Goal: Information Seeking & Learning: Learn about a topic

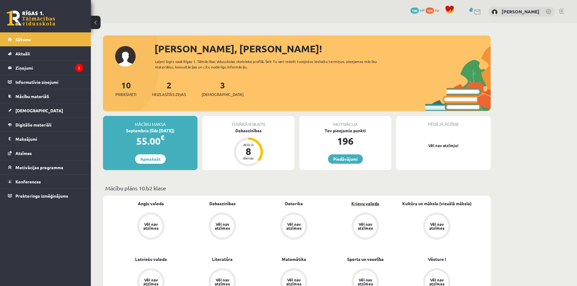
click at [370, 206] on link "Krievu valoda" at bounding box center [365, 203] width 28 height 6
click at [31, 68] on legend "Ziņojumi 2" at bounding box center [49, 68] width 68 height 14
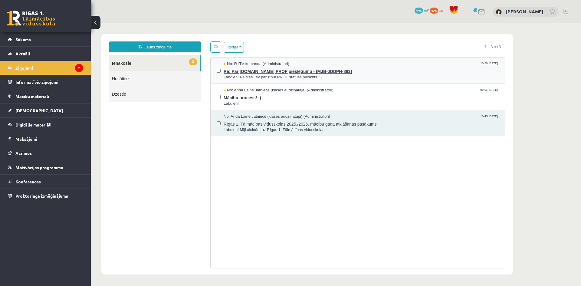
click at [273, 78] on span "Labdien! Paldies Tev par ziņu! PROF statuss piešķirts. :) ..." at bounding box center [362, 77] width 276 height 6
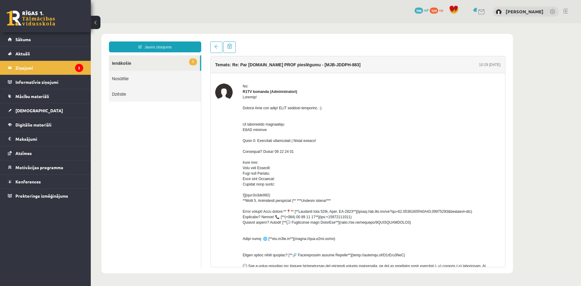
click at [294, 261] on div at bounding box center [372, 208] width 258 height 229
click at [293, 262] on div at bounding box center [372, 208] width 258 height 229
click at [299, 262] on div at bounding box center [372, 208] width 258 height 229
click at [292, 261] on div at bounding box center [372, 208] width 258 height 229
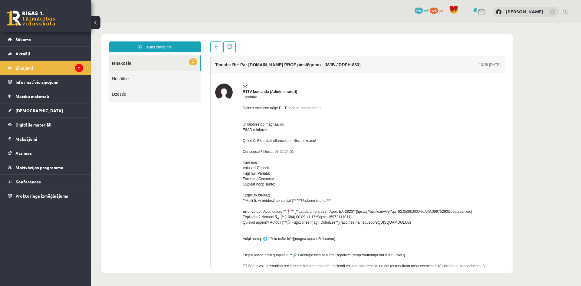
click at [261, 243] on div at bounding box center [372, 208] width 258 height 229
click at [265, 243] on div at bounding box center [372, 208] width 258 height 229
drag, startPoint x: 271, startPoint y: 243, endPoint x: 351, endPoint y: 247, distance: 80.4
click at [351, 247] on div at bounding box center [372, 208] width 258 height 229
click at [366, 243] on div at bounding box center [372, 208] width 258 height 229
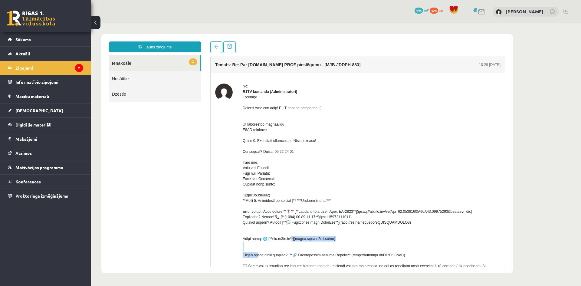
click at [123, 62] on link "1 Ienākošie" at bounding box center [154, 62] width 91 height 15
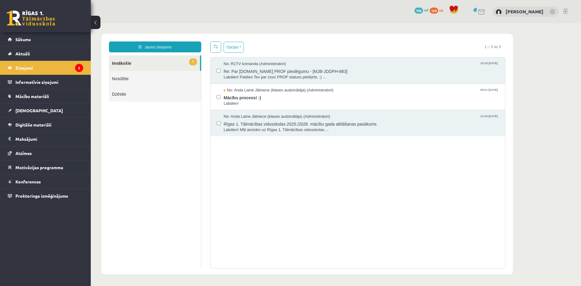
click at [123, 62] on link "1 Ienākošie" at bounding box center [154, 62] width 91 height 15
click at [245, 100] on span "Mācību process! :)" at bounding box center [362, 97] width 276 height 8
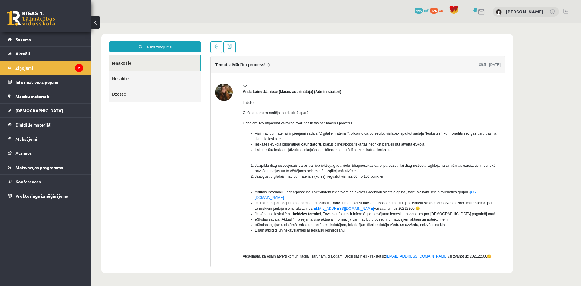
click at [225, 93] on img at bounding box center [224, 93] width 18 height 18
drag, startPoint x: 256, startPoint y: 93, endPoint x: 315, endPoint y: 106, distance: 61.2
click at [315, 106] on div "No: Anda Laine Jātniece (klases audzinātāja) (Administratori) Labdien! Otrā sep…" at bounding box center [358, 184] width 286 height 201
click at [364, 106] on div "Labdien! Otrā septembra nedēļa jau rit pilnā sparā! Gribējām Tev atgādināt vair…" at bounding box center [372, 181] width 258 height 175
drag, startPoint x: 380, startPoint y: 134, endPoint x: 459, endPoint y: 137, distance: 79.4
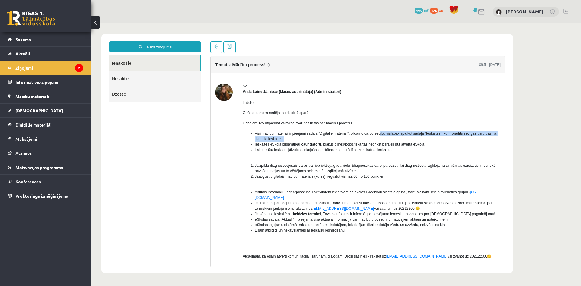
click at [459, 137] on li "Visi mācību materiāli ir pieejami sadaļā “Digitālie materiāli”, pildāmo darbu s…" at bounding box center [378, 136] width 246 height 11
click at [129, 61] on link "Ienākošie" at bounding box center [154, 62] width 91 height 15
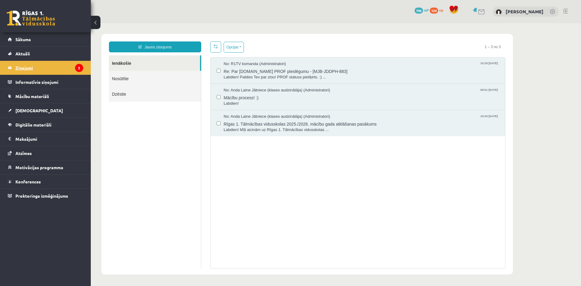
click at [81, 69] on icon "2" at bounding box center [79, 68] width 8 height 8
click at [258, 77] on span "Labdien! Paldies Tev par ziņu! PROF statuss piešķirts. :) ..." at bounding box center [362, 77] width 276 height 6
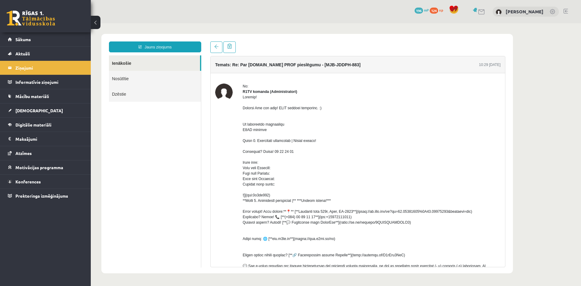
click at [294, 224] on div at bounding box center [372, 208] width 258 height 229
click at [282, 229] on div at bounding box center [372, 208] width 258 height 229
drag, startPoint x: 294, startPoint y: 230, endPoint x: 296, endPoint y: 240, distance: 9.6
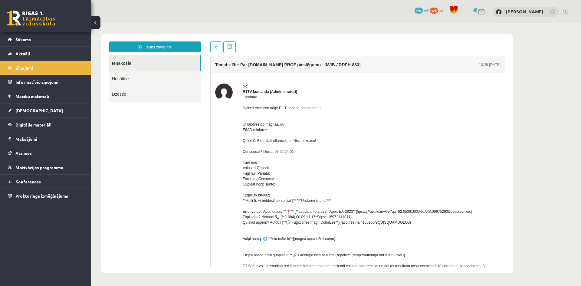
click at [295, 232] on div at bounding box center [372, 208] width 258 height 229
click at [295, 245] on div at bounding box center [372, 208] width 258 height 229
click at [289, 261] on div at bounding box center [372, 208] width 258 height 229
click at [36, 124] on span "Digitālie materiāli" at bounding box center [33, 124] width 36 height 5
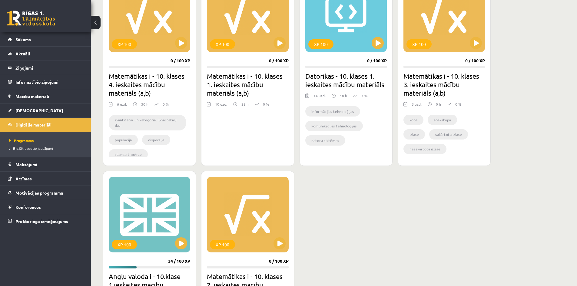
scroll to position [363, 0]
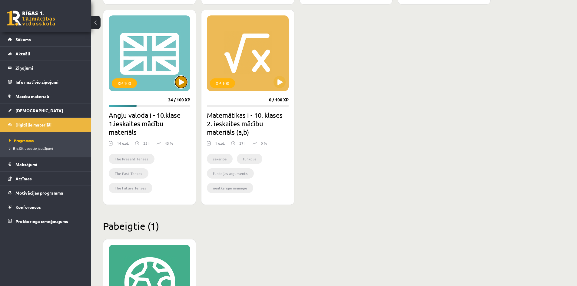
click at [184, 82] on button at bounding box center [181, 82] width 12 height 12
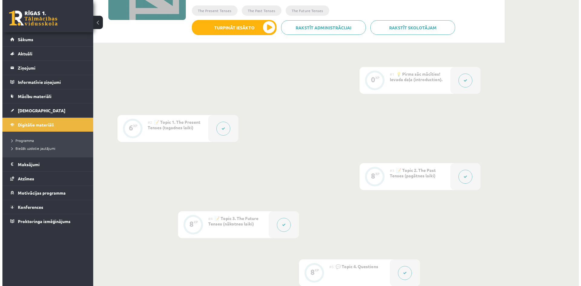
scroll to position [30, 0]
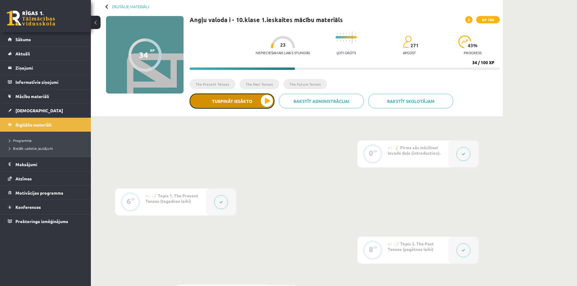
click at [257, 100] on button "Turpināt iesākto" at bounding box center [232, 101] width 85 height 15
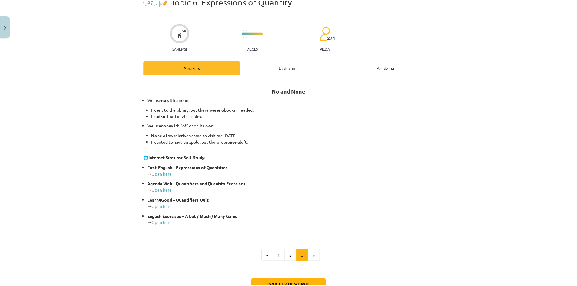
scroll to position [43, 0]
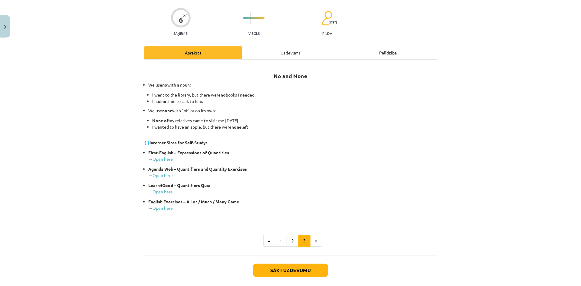
drag, startPoint x: 130, startPoint y: 70, endPoint x: 256, endPoint y: 125, distance: 137.9
click at [256, 125] on div "Mācību tēma: Angļu valoda i - 10.klase 1.ieskaites mācību materiāls #7 📝 Topic …" at bounding box center [290, 143] width 581 height 286
copy div "No and None We use no with a noun: I went to the library, but there were no boo…"
click at [258, 131] on li "I wanted to have an apple, but there were none left." at bounding box center [294, 130] width 285 height 13
click at [164, 159] on link "Open here" at bounding box center [163, 158] width 20 height 5
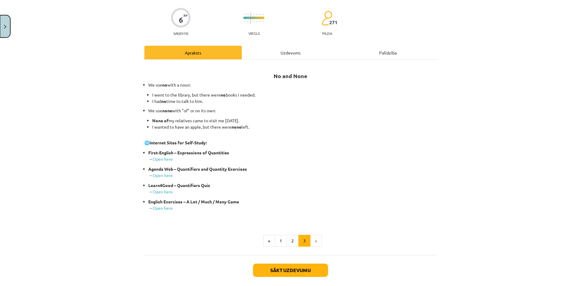
click at [5, 28] on button "Close" at bounding box center [5, 26] width 10 height 22
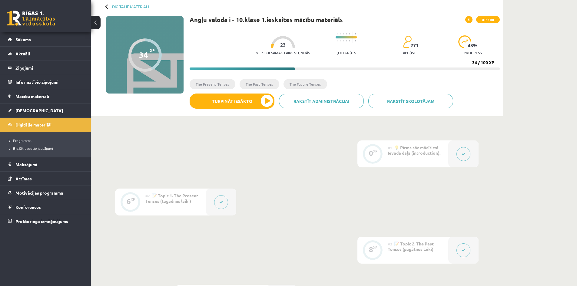
click at [18, 127] on span "Digitālie materiāli" at bounding box center [33, 124] width 36 height 5
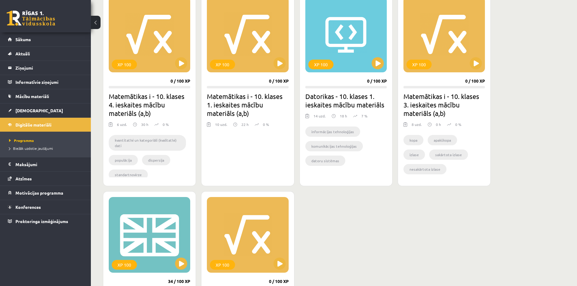
scroll to position [333, 0]
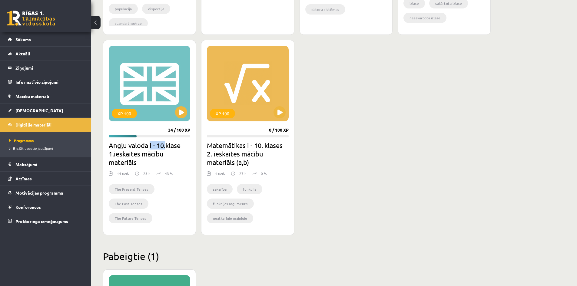
drag, startPoint x: 150, startPoint y: 147, endPoint x: 165, endPoint y: 146, distance: 15.5
click at [165, 146] on h2 "Angļu valoda i - 10.klase 1.ieskaites mācību materiāls" at bounding box center [149, 153] width 81 height 25
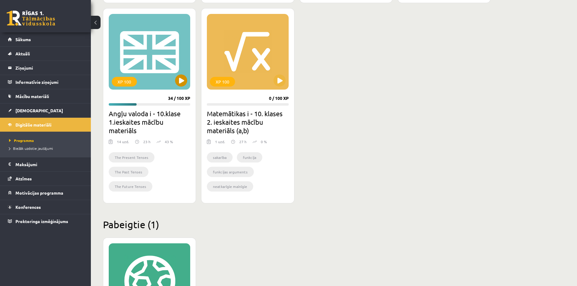
scroll to position [270, 0]
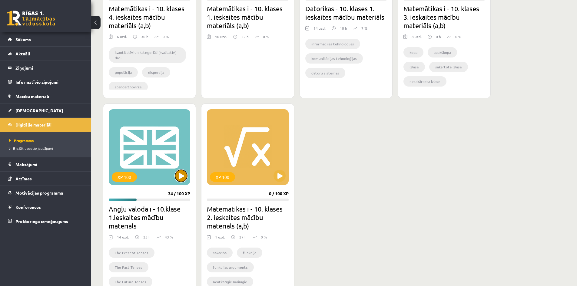
click at [183, 179] on button at bounding box center [181, 176] width 12 height 12
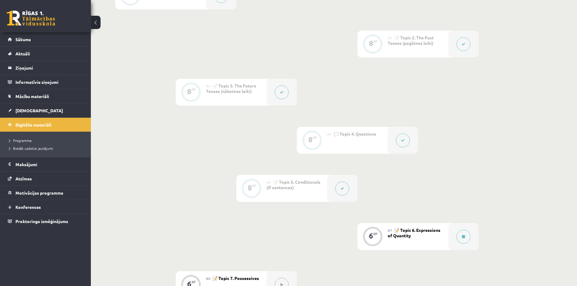
scroll to position [303, 0]
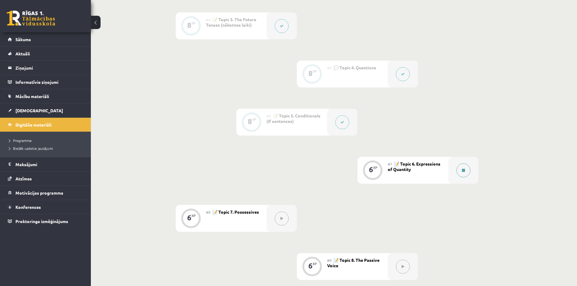
click at [465, 172] on icon at bounding box center [463, 171] width 3 height 4
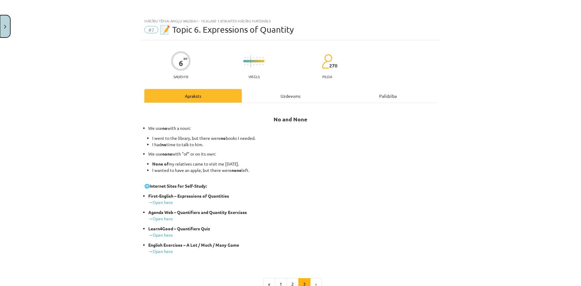
click at [0, 28] on button "Close" at bounding box center [5, 26] width 10 height 22
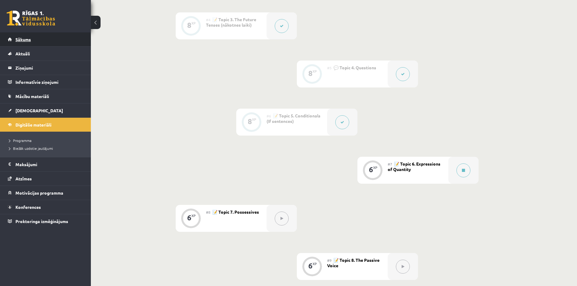
click at [28, 39] on span "Sākums" at bounding box center [22, 39] width 15 height 5
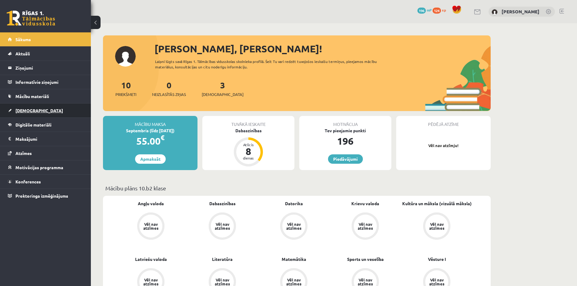
click at [21, 114] on link "[DEMOGRAPHIC_DATA]" at bounding box center [45, 111] width 75 height 14
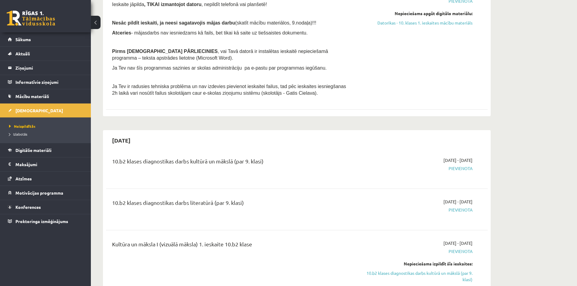
scroll to position [212, 0]
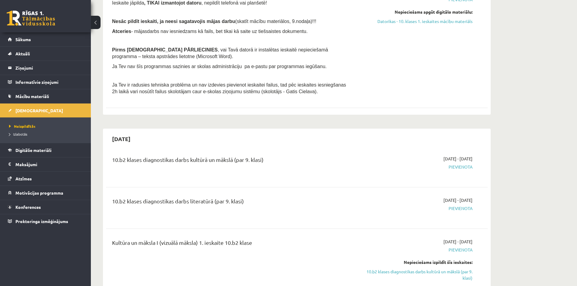
drag, startPoint x: 183, startPoint y: 161, endPoint x: 349, endPoint y: 166, distance: 166.3
click at [331, 165] on div "10.b2 klases diagnostikas darbs kultūrā un mākslā (par 9. klasi)" at bounding box center [230, 161] width 237 height 11
click at [367, 163] on div "[DATE] - [DATE] [GEOGRAPHIC_DATA]" at bounding box center [415, 167] width 123 height 22
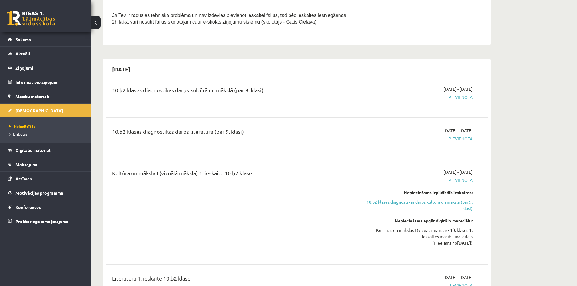
scroll to position [303, 0]
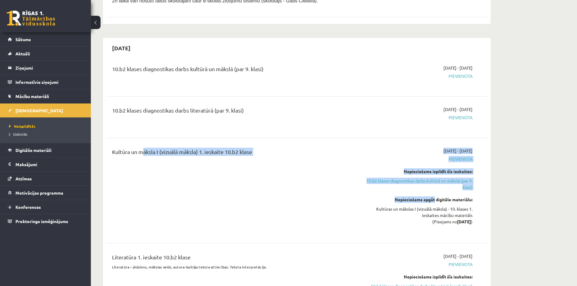
drag, startPoint x: 433, startPoint y: 202, endPoint x: 140, endPoint y: 180, distance: 293.4
click at [140, 180] on div "Kultūra un māksla I (vizuālā māksla) 1. ieskaite 10.b2 klase 2025-09-16 - 2025-…" at bounding box center [292, 191] width 369 height 86
click at [247, 207] on div "Kultūra un māksla I (vizuālā māksla) 1. ieskaite 10.b2 klase" at bounding box center [231, 191] width 246 height 86
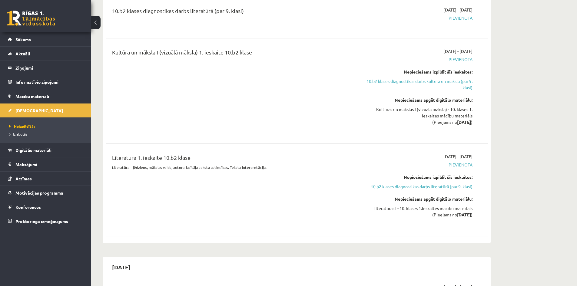
scroll to position [424, 0]
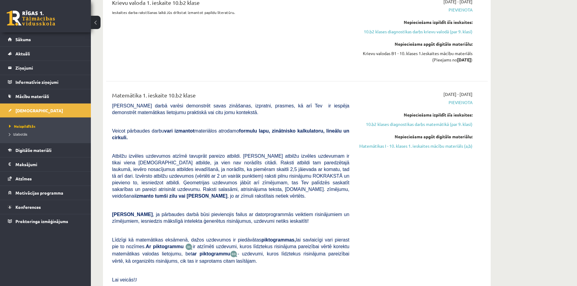
scroll to position [818, 0]
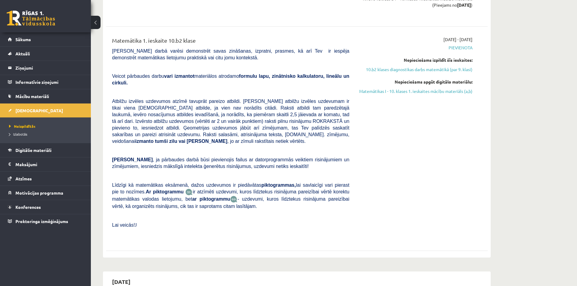
drag, startPoint x: 184, startPoint y: 203, endPoint x: 183, endPoint y: 207, distance: 3.8
click at [184, 205] on div "Matemātika 1. ieskaite 10.b2 klase Pārbaudes darbā varēsi demonstrēt savas zinā…" at bounding box center [231, 138] width 246 height 205
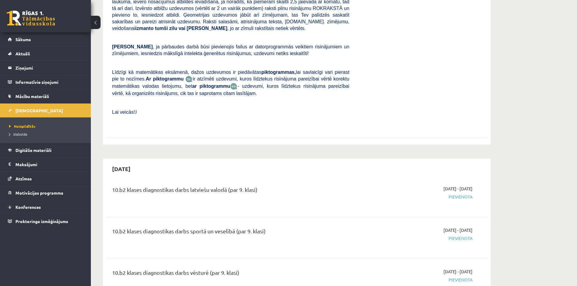
scroll to position [999, 0]
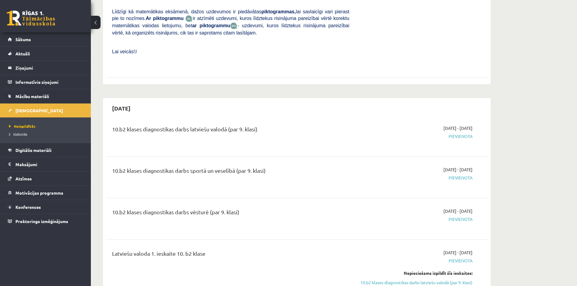
click at [400, 175] on span "Pievienota" at bounding box center [415, 178] width 114 height 6
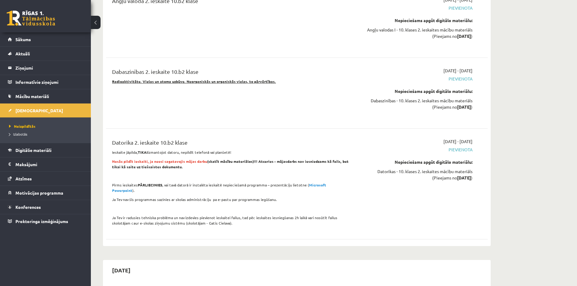
scroll to position [1575, 0]
drag, startPoint x: 157, startPoint y: 144, endPoint x: 193, endPoint y: 152, distance: 36.1
click at [179, 149] on div "Datorika 2. ieskaite 10.b2 klase Ieskaite jāpilda, TIKAI izmantojot datoru, nep…" at bounding box center [231, 183] width 246 height 91
click at [215, 156] on div "Datorika 2. ieskaite 10.b2 klase Ieskaite jāpilda, TIKAI izmantojot datoru, nep…" at bounding box center [231, 183] width 246 height 91
click at [260, 159] on strong "Nesāc pildīt ieskaiti, ja neesi sagatavojis mājas darbu (skatīt mācību materiāl…" at bounding box center [230, 164] width 237 height 10
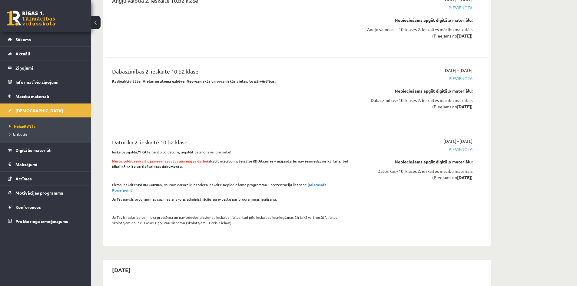
click at [312, 182] on strong "Microsoft Powerpoint" at bounding box center [219, 187] width 214 height 10
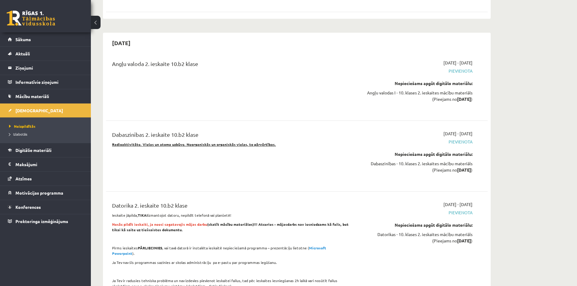
scroll to position [1454, 0]
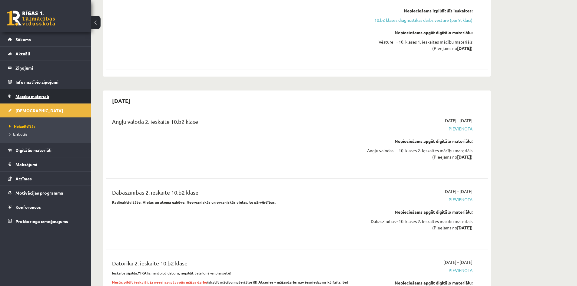
click at [18, 93] on link "Mācību materiāli" at bounding box center [45, 96] width 75 height 14
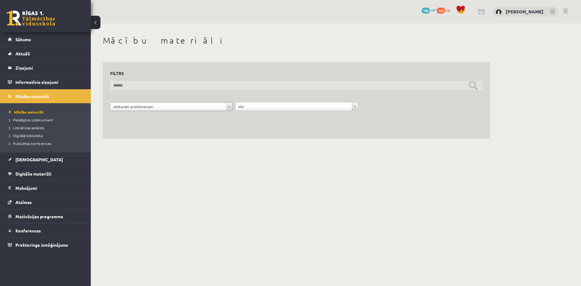
click at [133, 87] on input "text" at bounding box center [296, 85] width 373 height 9
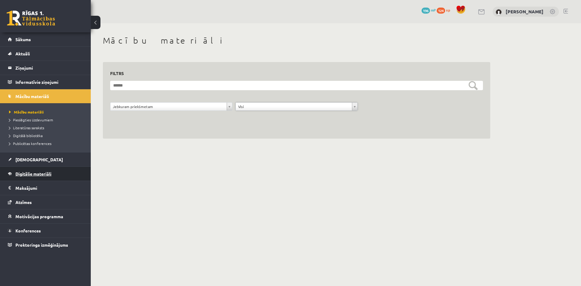
click at [28, 170] on link "Digitālie materiāli" at bounding box center [45, 174] width 75 height 14
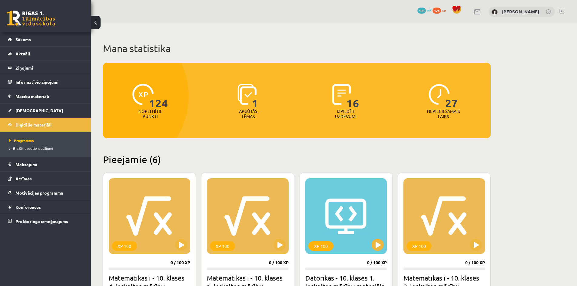
scroll to position [212, 0]
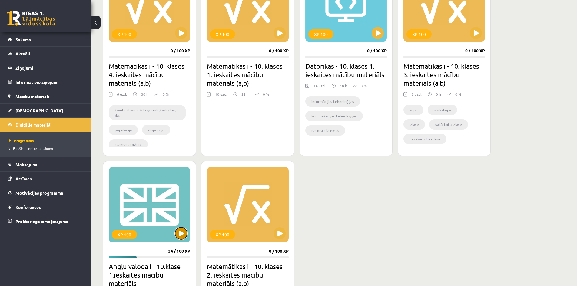
click at [184, 232] on button at bounding box center [181, 233] width 12 height 12
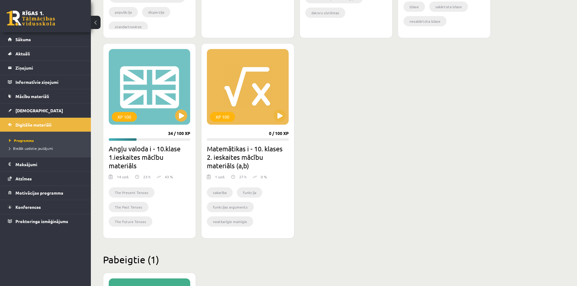
scroll to position [333, 0]
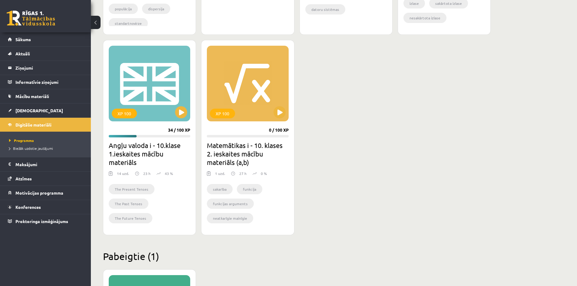
click at [123, 215] on li "The Future Tenses" at bounding box center [131, 218] width 44 height 10
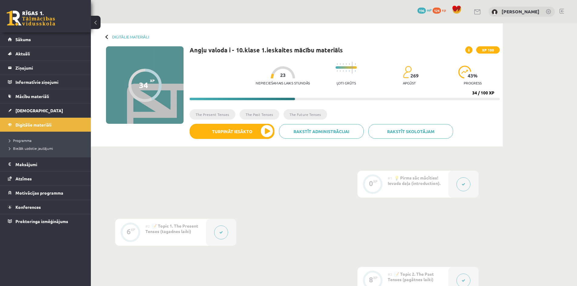
drag, startPoint x: 346, startPoint y: 71, endPoint x: 403, endPoint y: 72, distance: 57.2
click at [373, 71] on div "Nepieciešamais laiks stundās 23 Ļoti grūts 269 apgūst 43 % progress" at bounding box center [378, 74] width 244 height 30
drag, startPoint x: 413, startPoint y: 80, endPoint x: 399, endPoint y: 74, distance: 15.6
click at [399, 74] on div "Nepieciešamais laiks stundās 23 Ļoti grūts 269 apgūst 43 % progress" at bounding box center [378, 74] width 244 height 30
click at [457, 93] on div "Nepieciešamais laiks stundās 23 Ļoti grūts 269 apgūst 43 % progress 34 / 100 XP" at bounding box center [345, 79] width 310 height 41
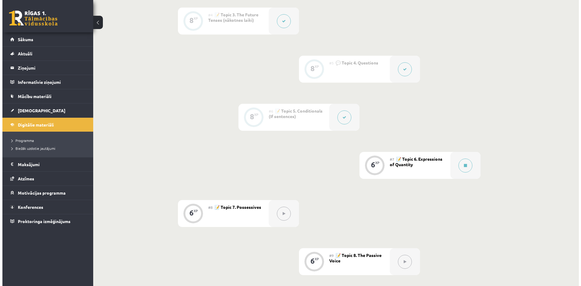
scroll to position [394, 0]
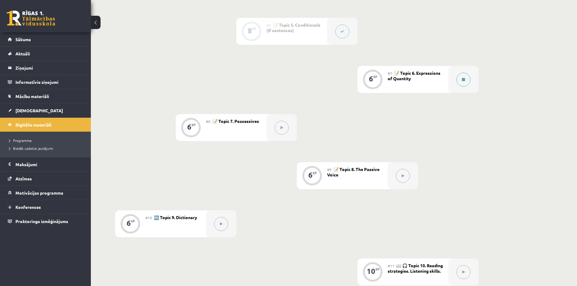
click at [463, 83] on button at bounding box center [463, 80] width 14 height 14
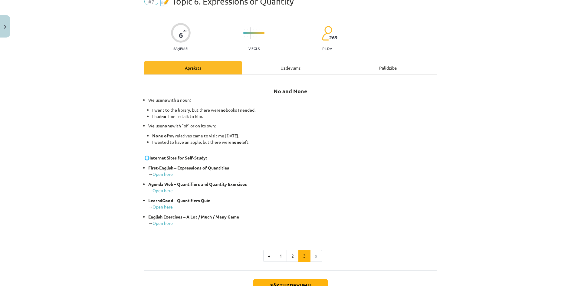
scroll to position [74, 0]
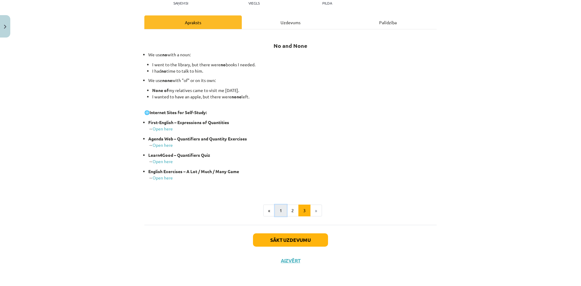
click at [276, 212] on button "1" at bounding box center [281, 211] width 12 height 12
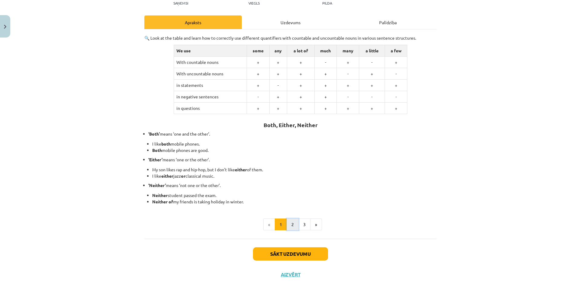
click at [289, 222] on button "2" at bounding box center [293, 225] width 12 height 12
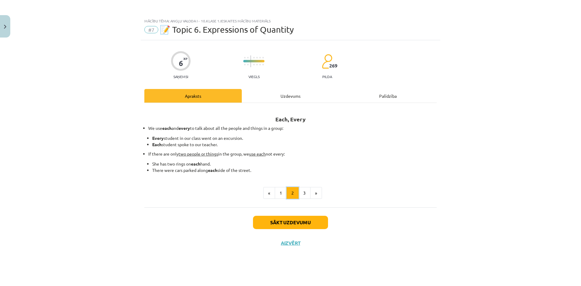
scroll to position [0, 0]
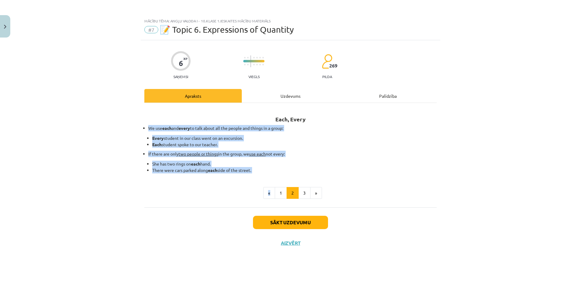
drag, startPoint x: 150, startPoint y: 124, endPoint x: 270, endPoint y: 177, distance: 130.7
click at [270, 177] on div "Each, Every We use each and every to talk about all the people and things in a …" at bounding box center [290, 153] width 293 height 91
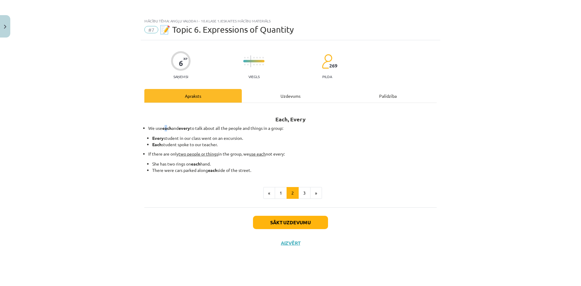
drag, startPoint x: 199, startPoint y: 124, endPoint x: 166, endPoint y: 129, distance: 33.1
click at [167, 129] on strong "each" at bounding box center [166, 127] width 9 height 5
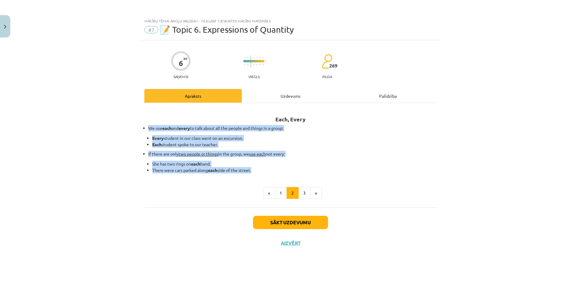
drag, startPoint x: 147, startPoint y: 128, endPoint x: 255, endPoint y: 171, distance: 116.8
click at [255, 171] on ul "We use each and every to talk about all the people and things in a group: Every…" at bounding box center [290, 149] width 293 height 48
copy ul "We use each and every to talk about all the people and things in a group: Every…"
click at [159, 130] on p "We use each and every to talk about all the people and things in a group:" at bounding box center [292, 128] width 289 height 6
click at [301, 196] on button "3" at bounding box center [305, 193] width 12 height 12
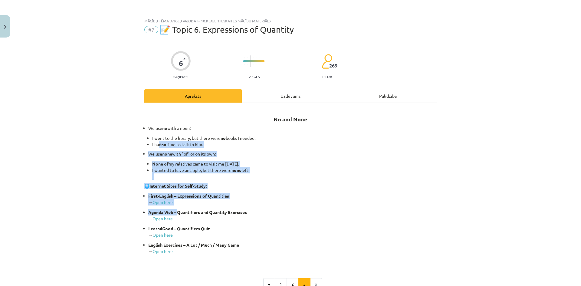
drag, startPoint x: 157, startPoint y: 141, endPoint x: 177, endPoint y: 214, distance: 75.2
click at [177, 213] on div "No and None We use no with a noun: I went to the library, but there were no boo…" at bounding box center [290, 186] width 293 height 156
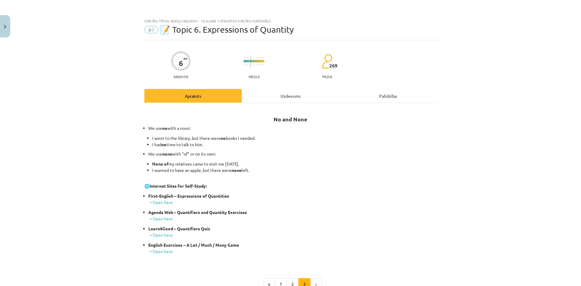
click at [336, 210] on p "Agenda Web – Quantifiers and Quantity Exercises → Open here" at bounding box center [292, 215] width 289 height 13
click at [302, 94] on div "Uzdevums" at bounding box center [291, 96] width 98 height 14
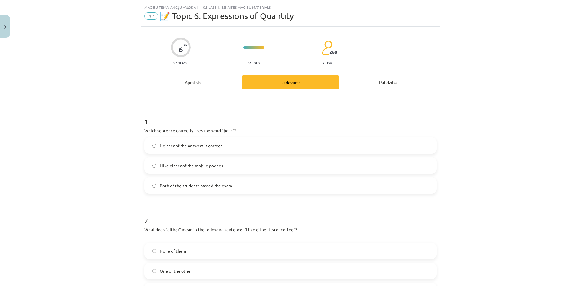
scroll to position [15, 0]
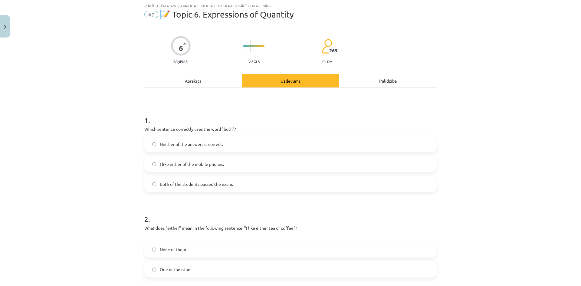
click at [196, 82] on div "Apraksts" at bounding box center [193, 81] width 98 height 14
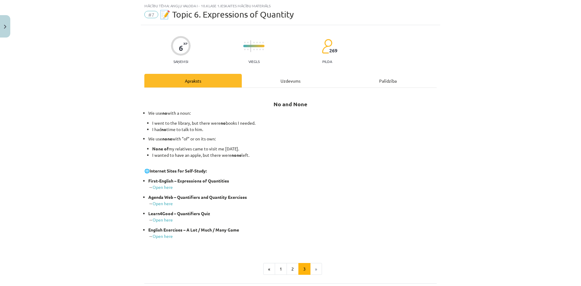
drag, startPoint x: 339, startPoint y: 51, endPoint x: 343, endPoint y: 53, distance: 5.3
click at [343, 53] on div "6 XP Saņemsi Viegls 269 pilda" at bounding box center [290, 47] width 293 height 31
click at [332, 51] on span "269" at bounding box center [333, 50] width 8 height 5
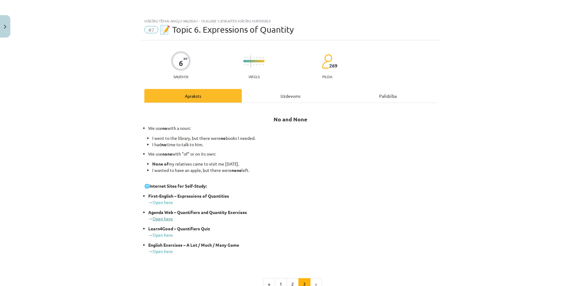
click at [160, 217] on link "Open here" at bounding box center [163, 218] width 20 height 5
click at [153, 235] on link "Open here" at bounding box center [163, 234] width 20 height 5
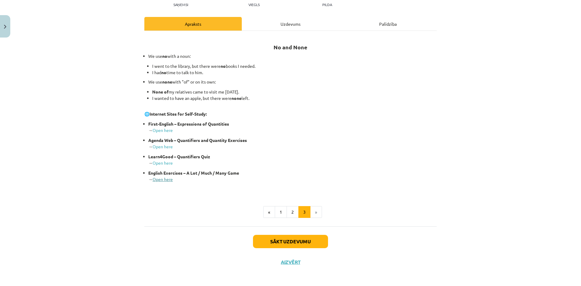
scroll to position [74, 0]
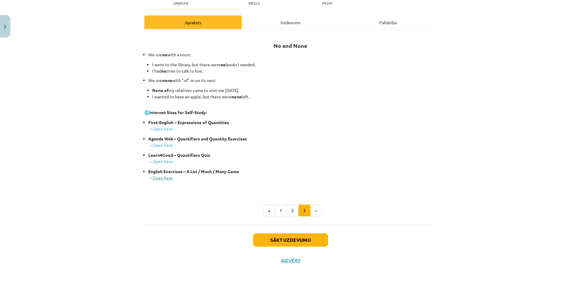
click at [161, 177] on link "Open here" at bounding box center [163, 177] width 20 height 5
